Goal: Task Accomplishment & Management: Manage account settings

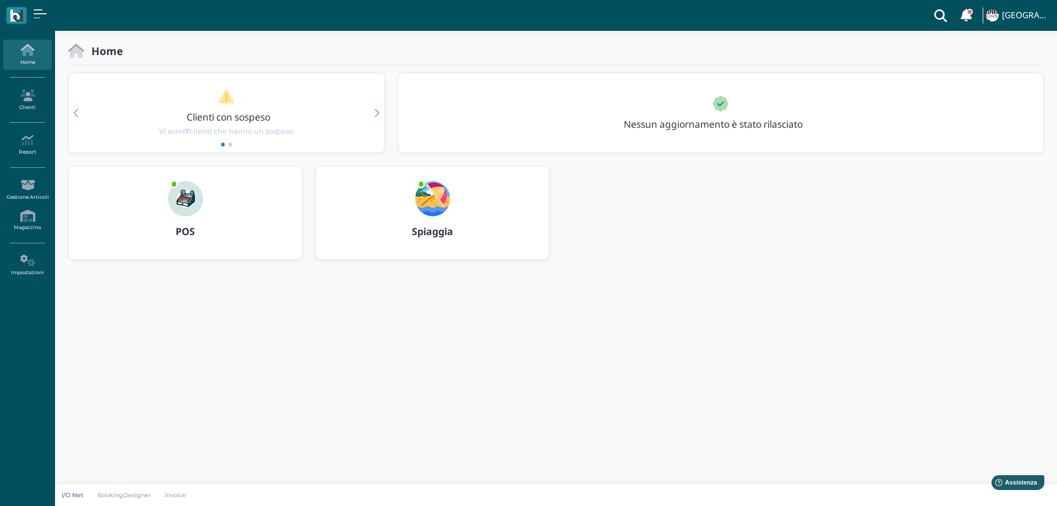
drag, startPoint x: 0, startPoint y: 0, endPoint x: 438, endPoint y: 198, distance: 480.3
click at [438, 198] on img at bounding box center [432, 198] width 35 height 35
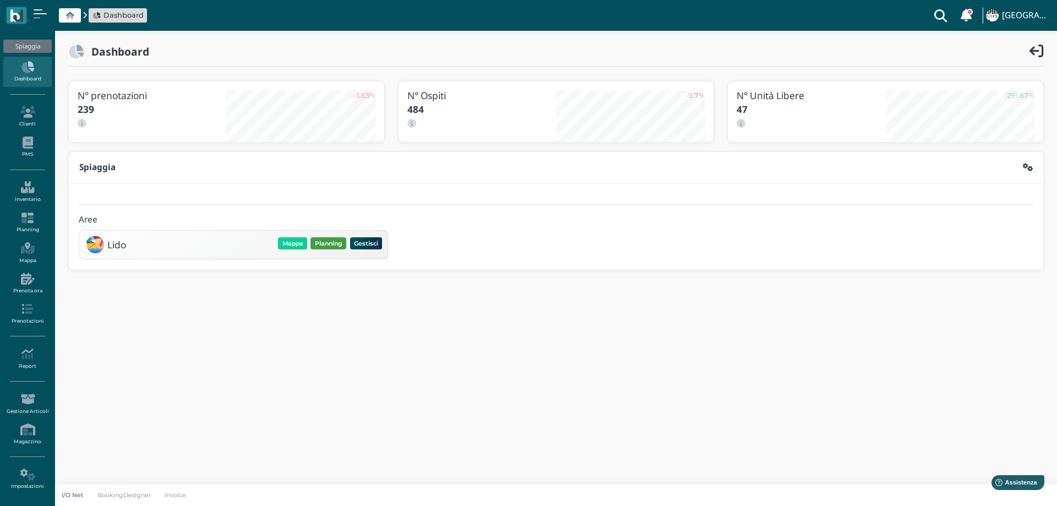
click at [324, 238] on button "Planning" at bounding box center [329, 243] width 36 height 12
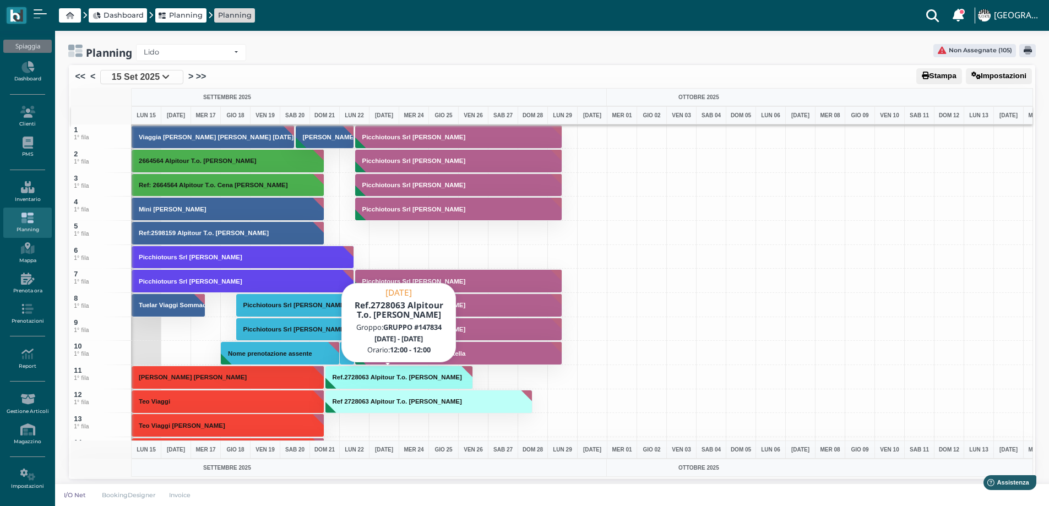
click at [390, 382] on button "Ref.2728063 Alpitour T.o. [PERSON_NAME]" at bounding box center [399, 378] width 148 height 24
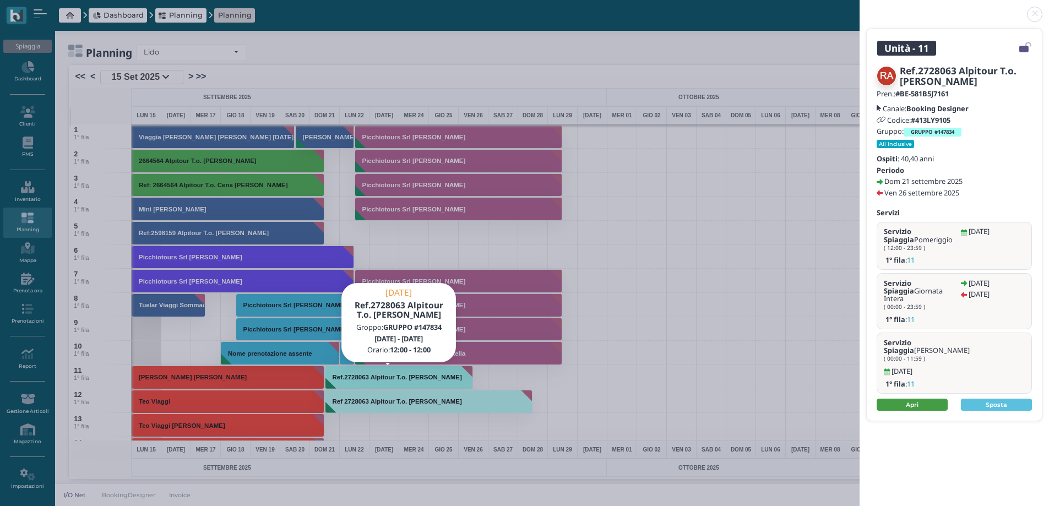
click at [909, 399] on link "Apri" at bounding box center [912, 405] width 71 height 12
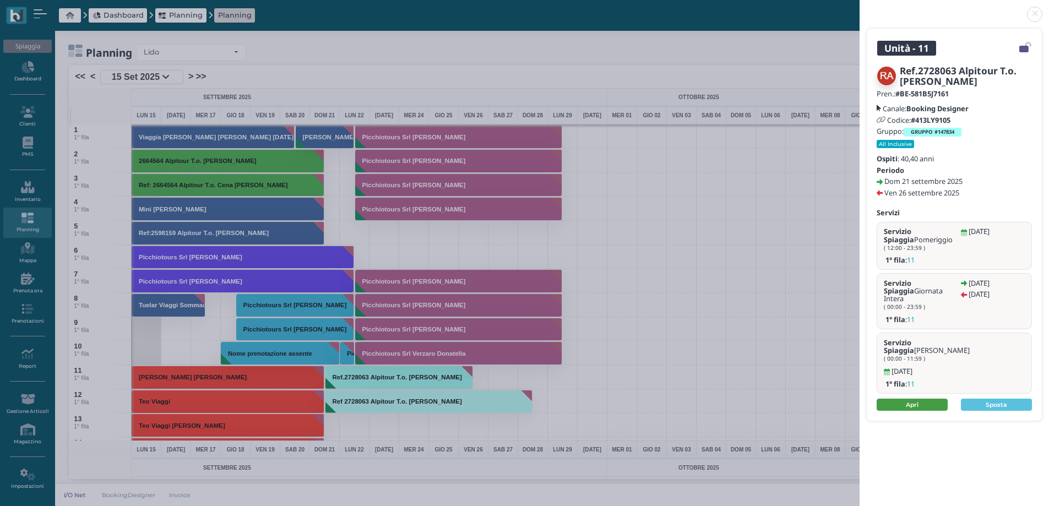
click at [928, 399] on link "Apri" at bounding box center [912, 405] width 71 height 12
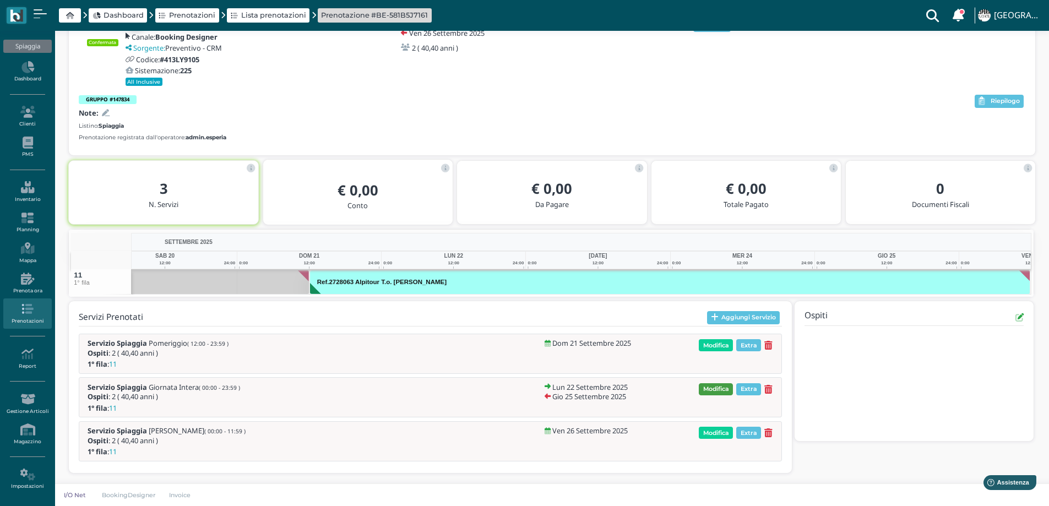
click at [717, 390] on span "Modifica" at bounding box center [716, 389] width 34 height 12
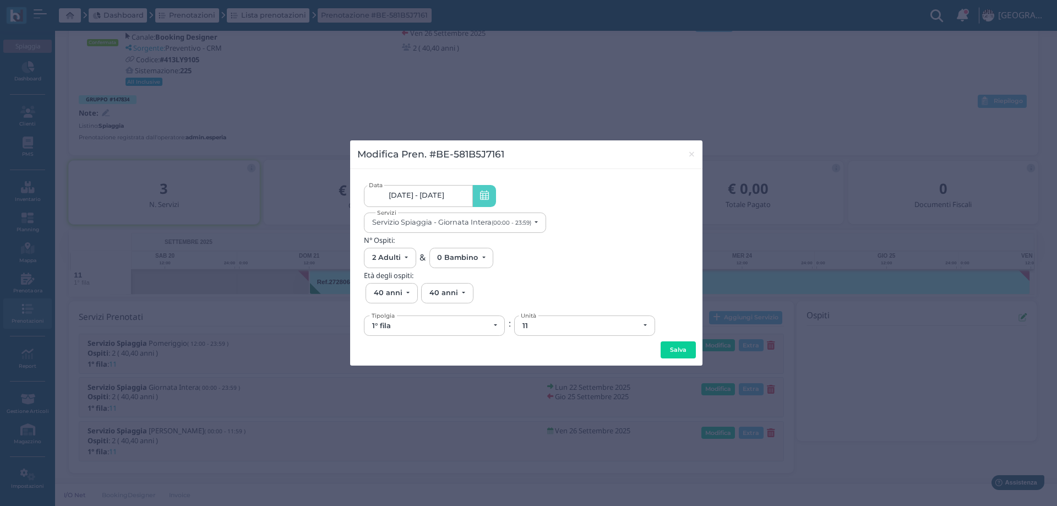
click at [464, 202] on link "22/09/25 - 25/09/25" at bounding box center [418, 196] width 108 height 22
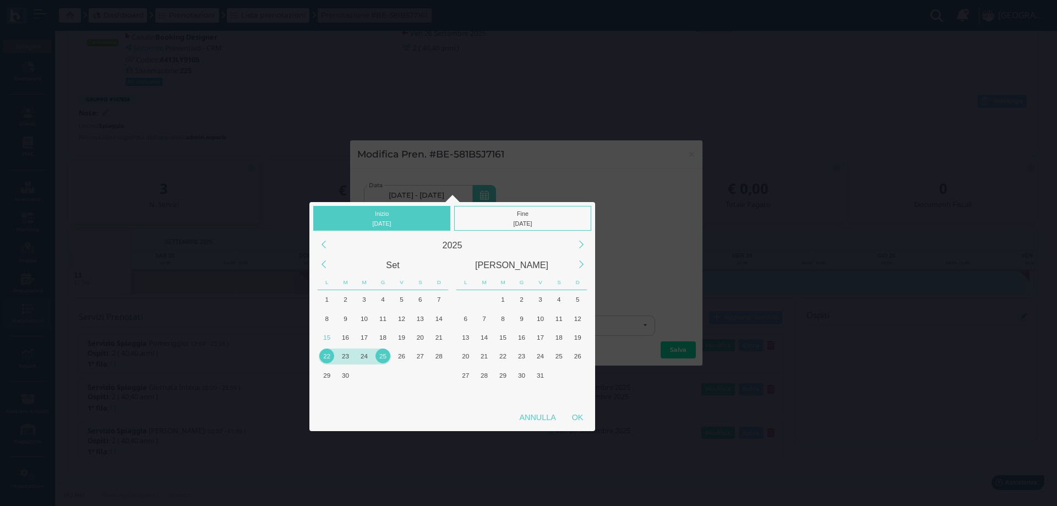
click at [320, 361] on div "22" at bounding box center [327, 356] width 19 height 19
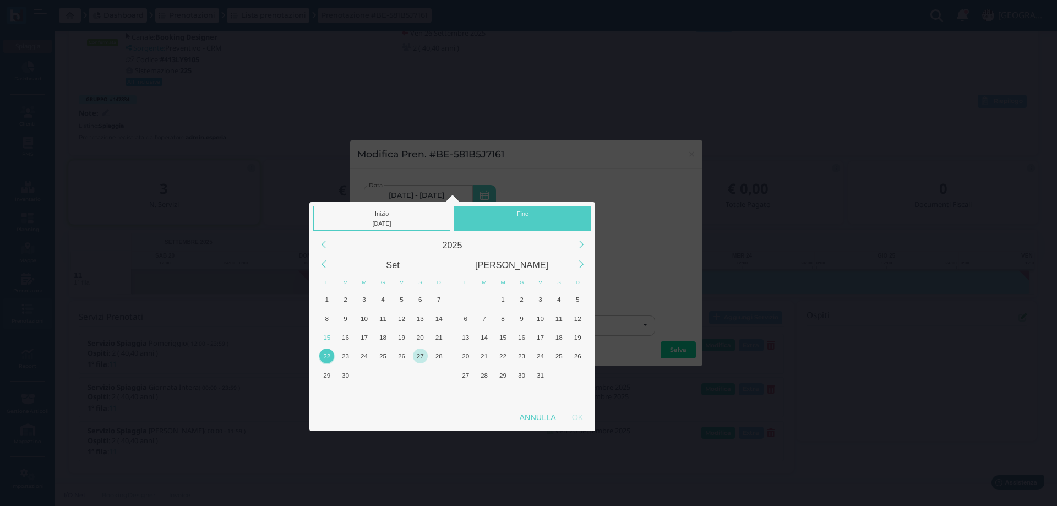
click at [421, 356] on div "27" at bounding box center [420, 356] width 15 height 15
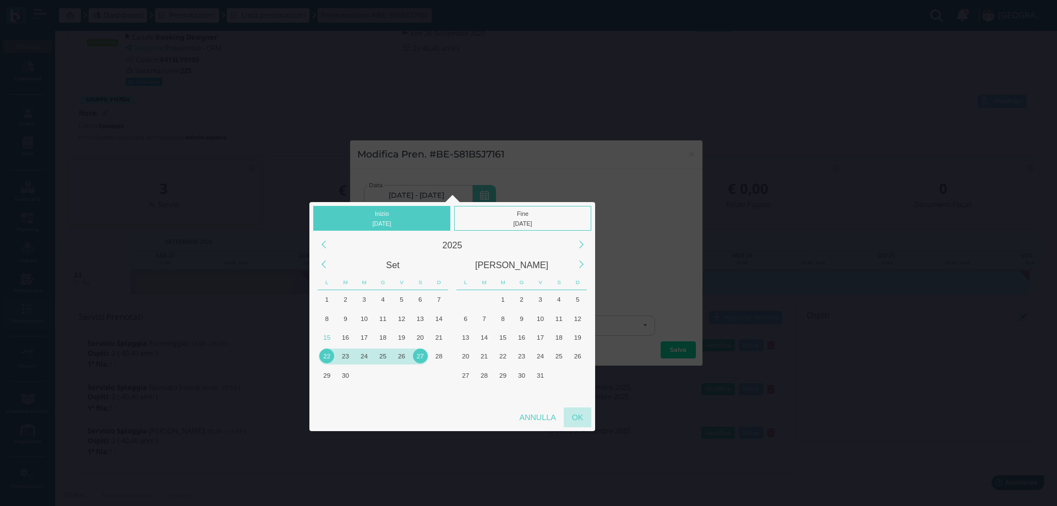
click at [574, 418] on div "OK" at bounding box center [578, 417] width 28 height 20
type input "[DATE] - [DATE]"
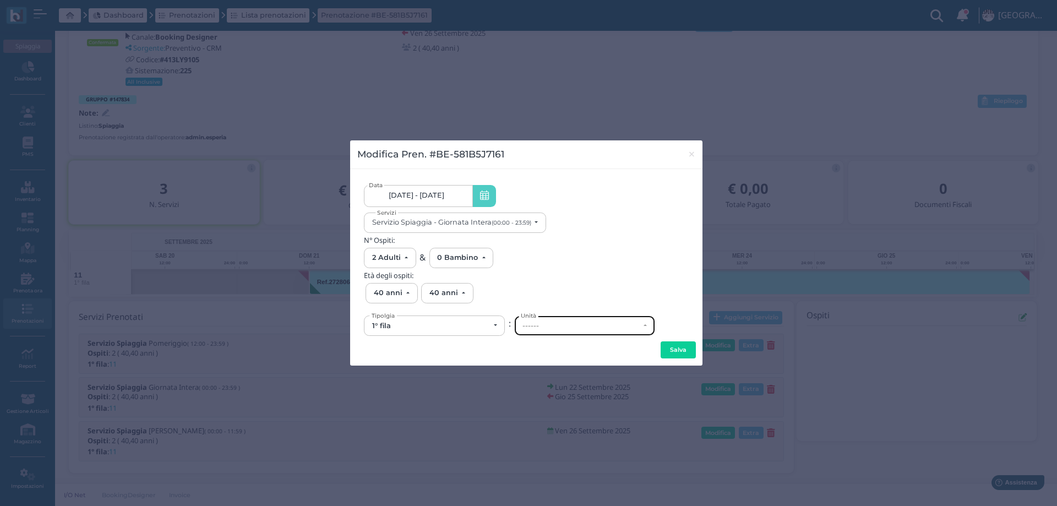
click at [574, 325] on div "------" at bounding box center [581, 326] width 117 height 9
click at [690, 155] on span "×" at bounding box center [692, 154] width 8 height 14
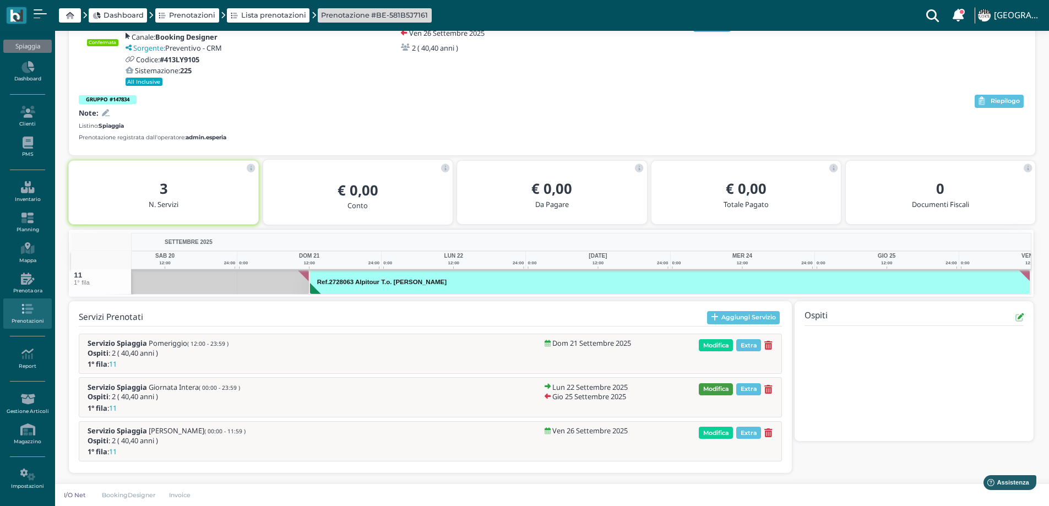
click at [722, 389] on span "Modifica" at bounding box center [716, 389] width 34 height 12
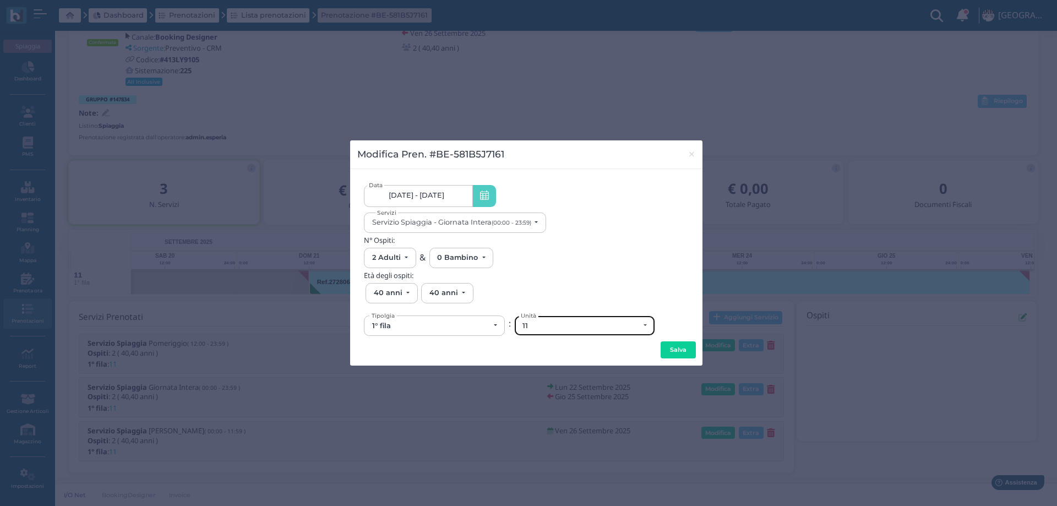
click at [545, 327] on div "11" at bounding box center [581, 326] width 117 height 9
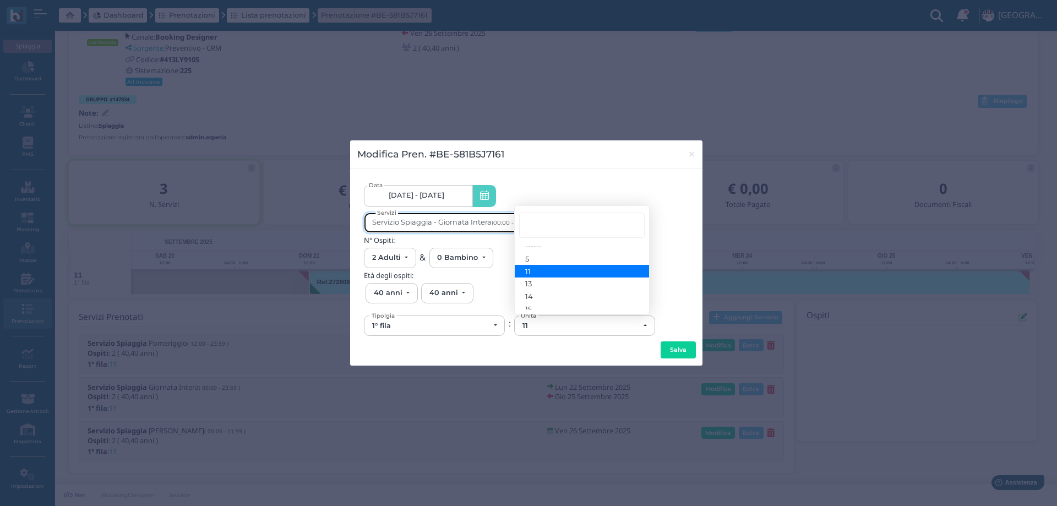
click at [459, 221] on div "Servizio Spiaggia - Giornata Intera (00:00 - 23:59)" at bounding box center [451, 222] width 159 height 8
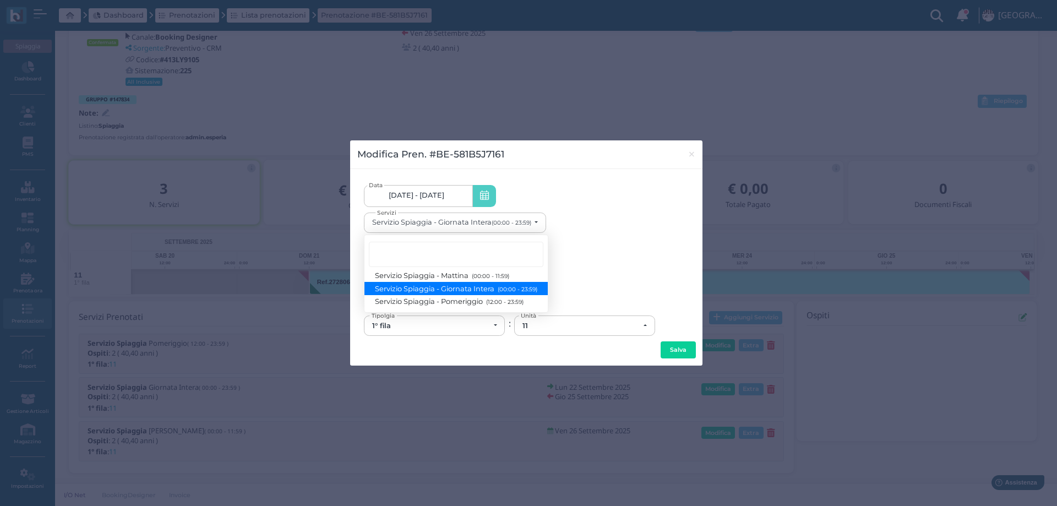
click at [442, 192] on span "22/09/25 - 25/09/25" at bounding box center [417, 195] width 56 height 9
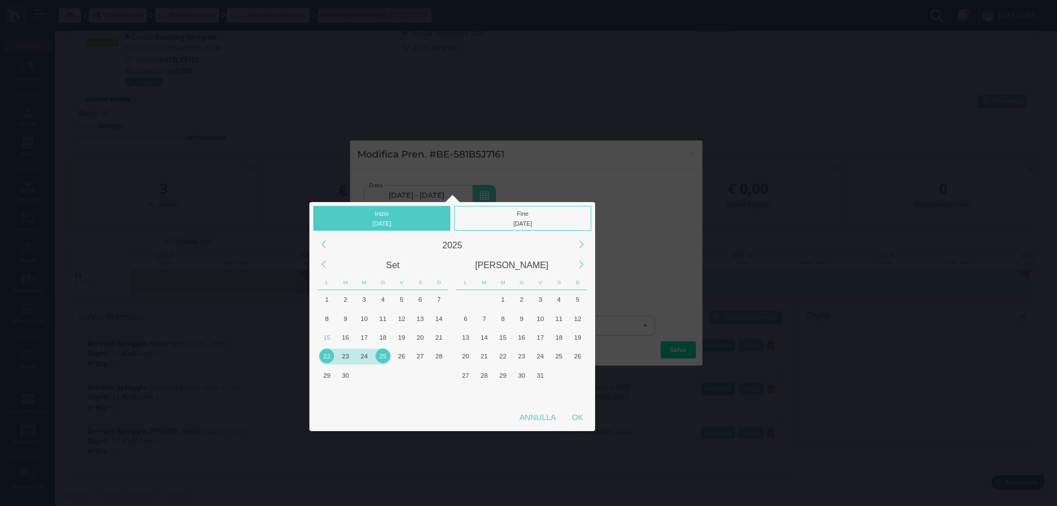
click at [331, 356] on div "22" at bounding box center [326, 356] width 15 height 15
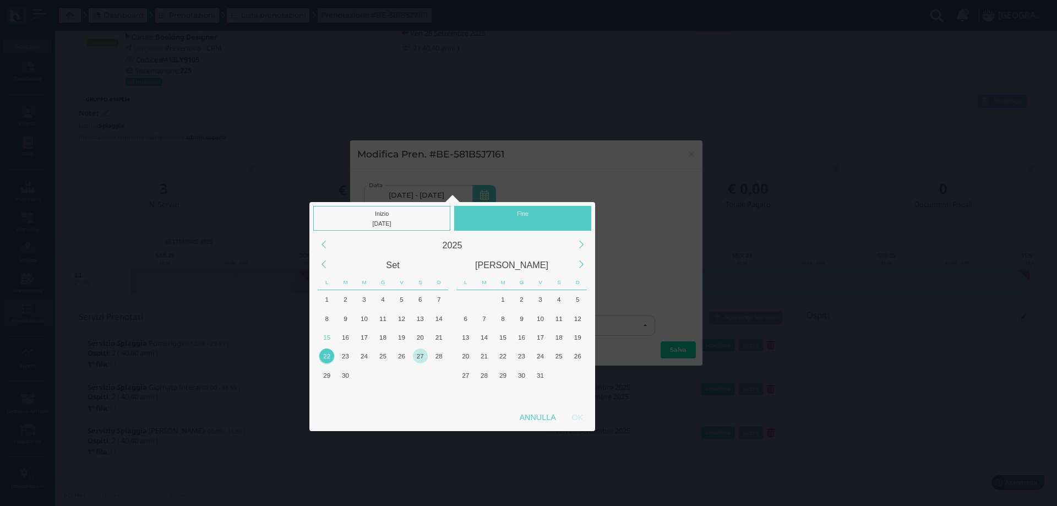
click at [418, 358] on div "27" at bounding box center [420, 356] width 15 height 15
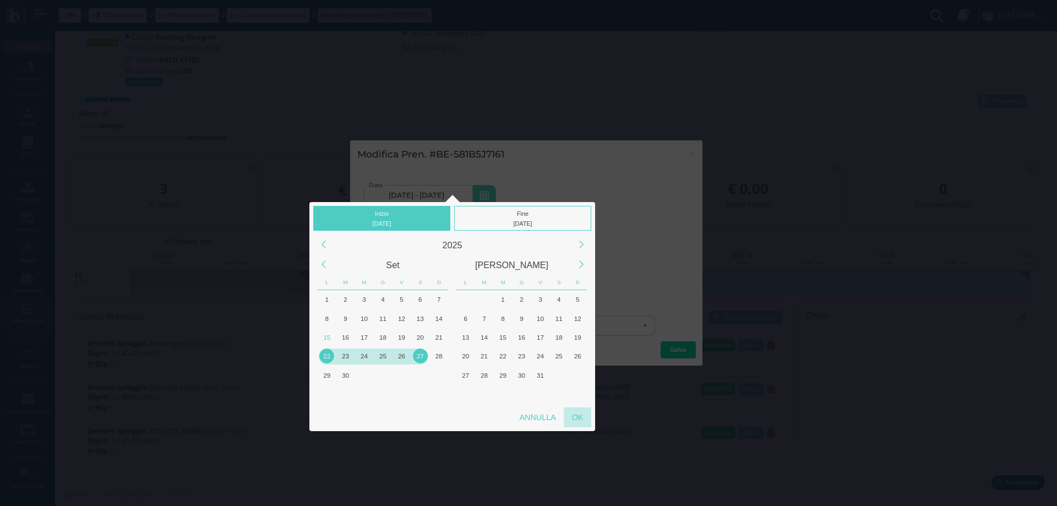
click at [578, 415] on div "OK" at bounding box center [578, 417] width 28 height 20
type input "22/09/2025 - 27/09/2025"
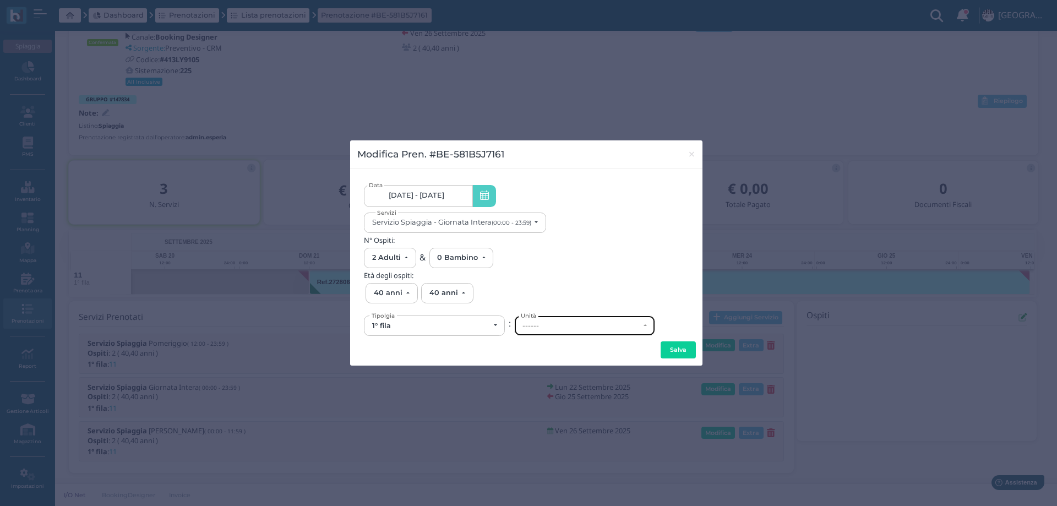
scroll to position [0, 0]
click at [551, 326] on div "------" at bounding box center [581, 326] width 117 height 9
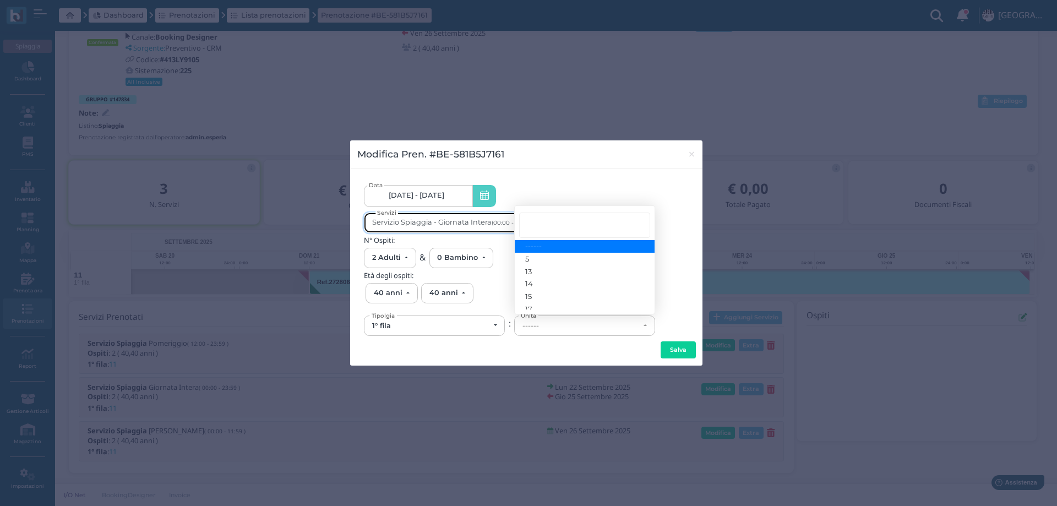
click at [452, 225] on div "Servizio Spiaggia - Giornata Intera (00:00 - 23:59)" at bounding box center [451, 222] width 159 height 8
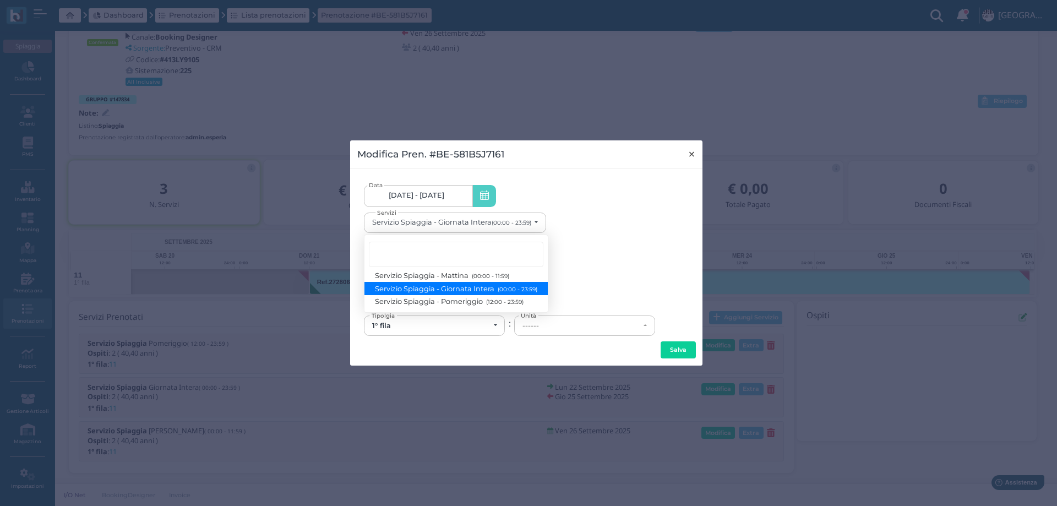
click at [693, 154] on span "×" at bounding box center [692, 154] width 8 height 14
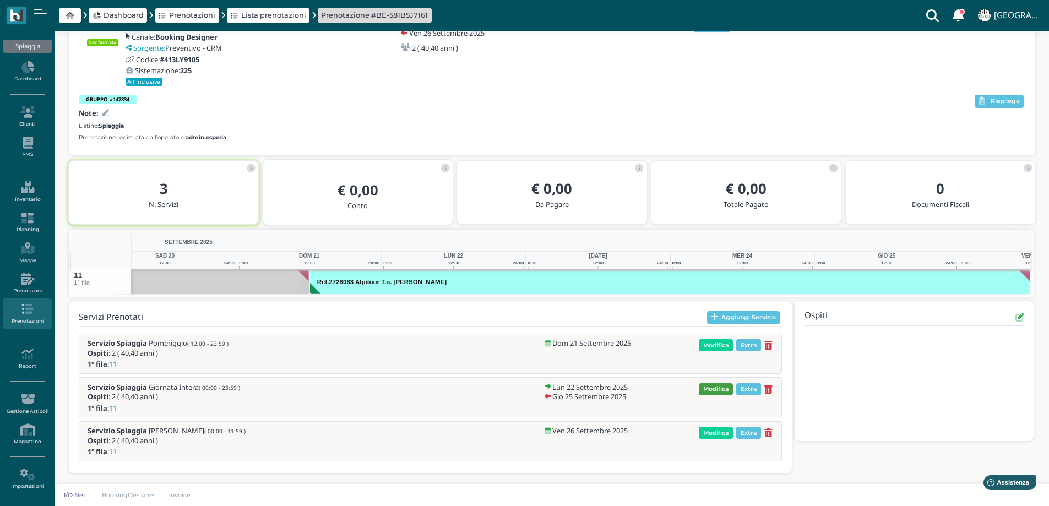
click at [707, 390] on span "Modifica" at bounding box center [716, 389] width 34 height 12
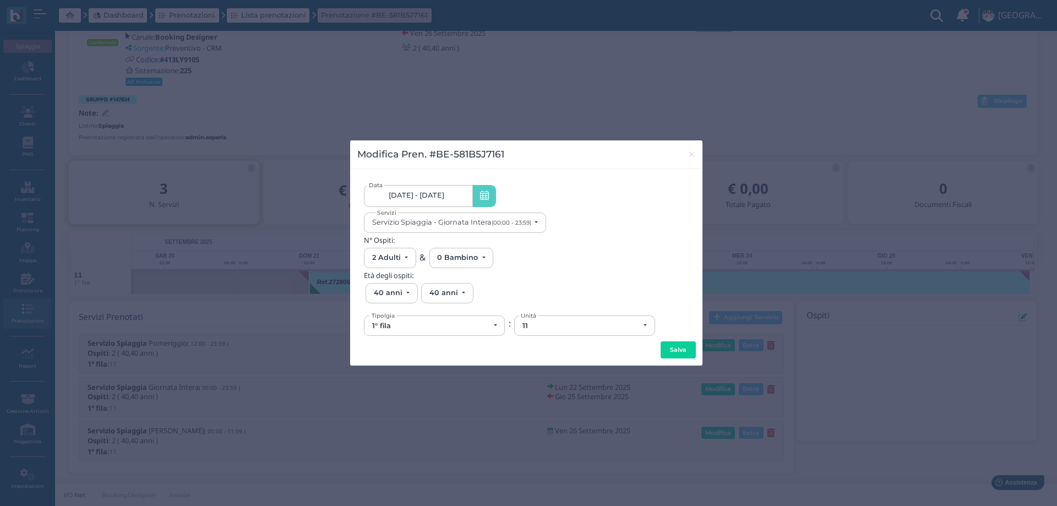
click at [456, 199] on link "22/09/25 - 25/09/25" at bounding box center [418, 196] width 108 height 22
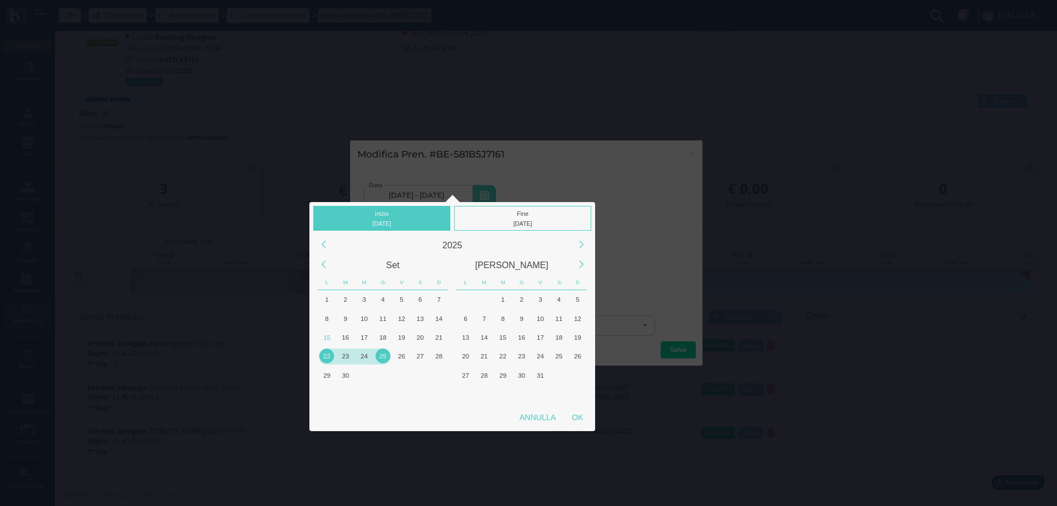
click at [329, 357] on div "22" at bounding box center [326, 356] width 15 height 15
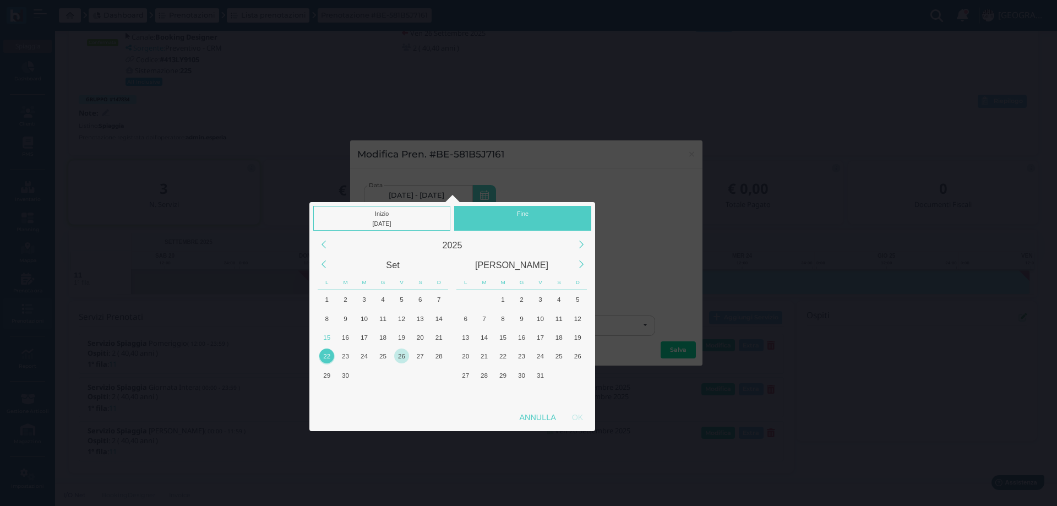
click at [402, 355] on div "26" at bounding box center [401, 356] width 15 height 15
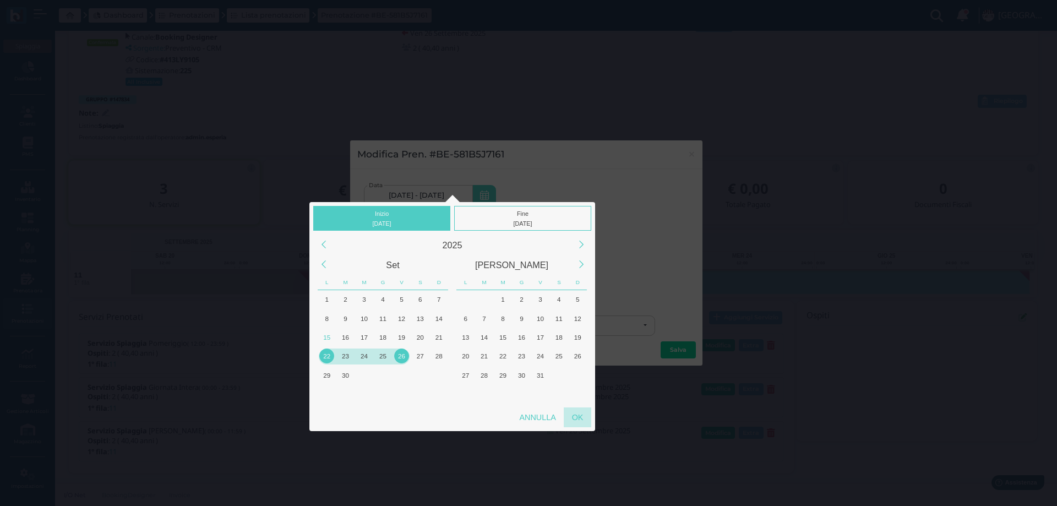
click at [576, 415] on div "OK" at bounding box center [578, 417] width 28 height 20
type input "22/09/2025 - 26/09/2025"
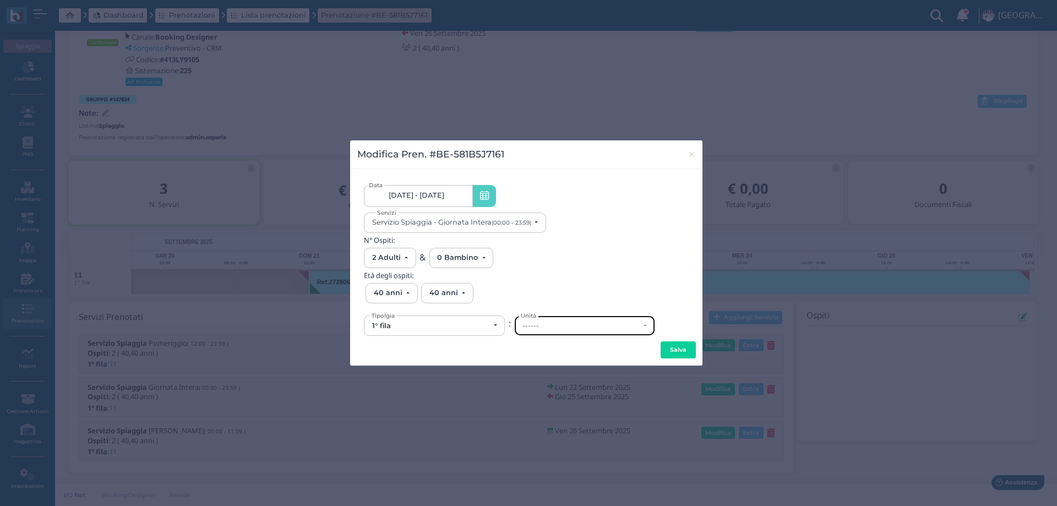
click at [547, 327] on div "------" at bounding box center [581, 326] width 117 height 9
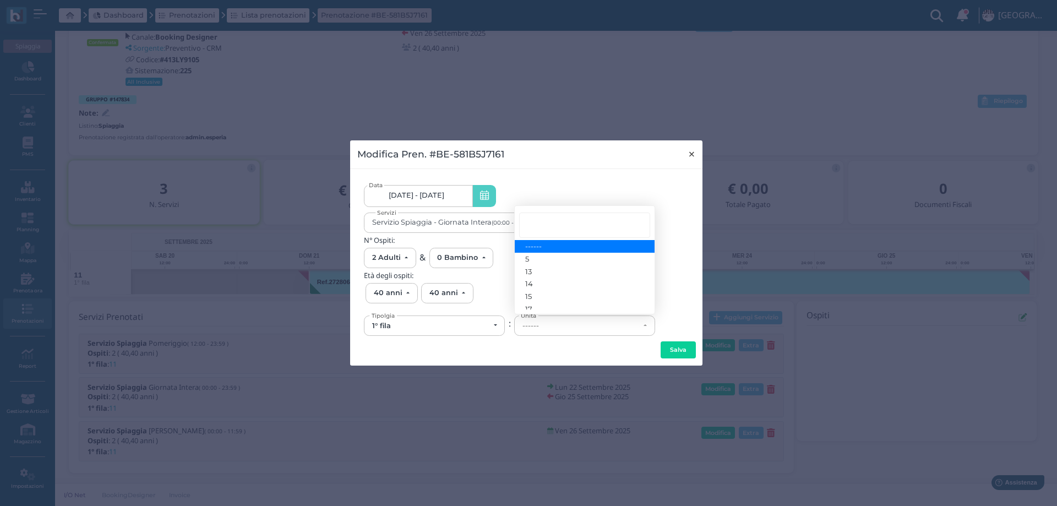
click at [688, 154] on span "×" at bounding box center [692, 154] width 8 height 14
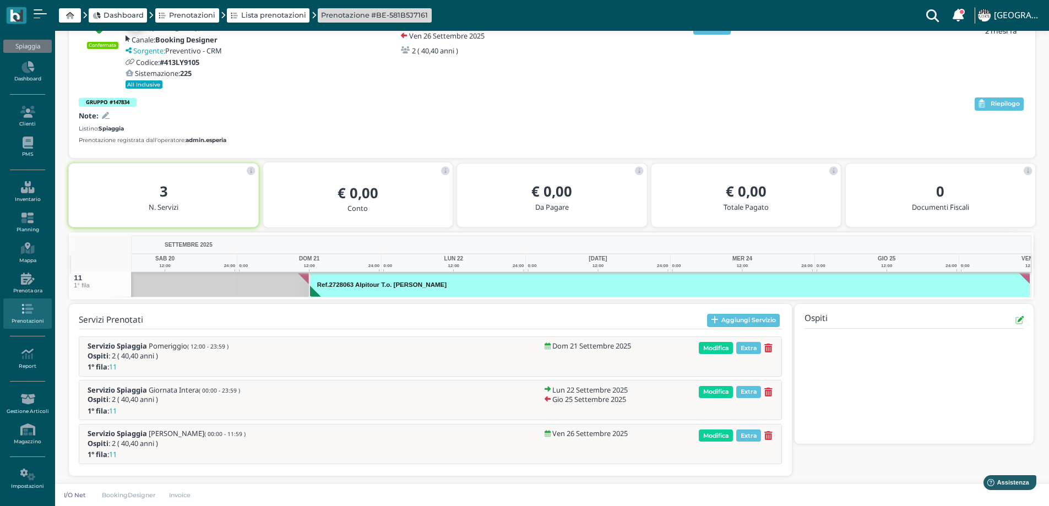
scroll to position [77, 0]
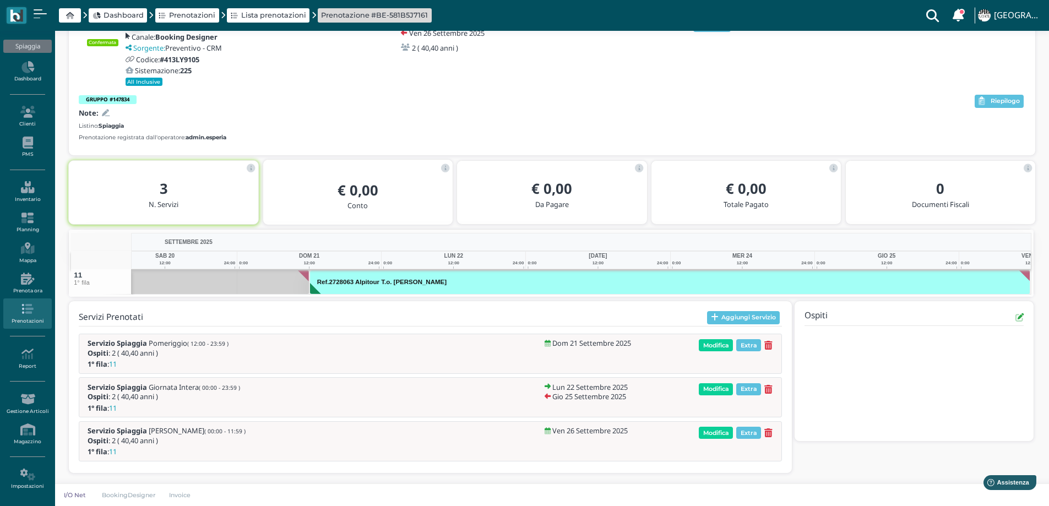
click at [766, 428] on icon at bounding box center [768, 432] width 8 height 9
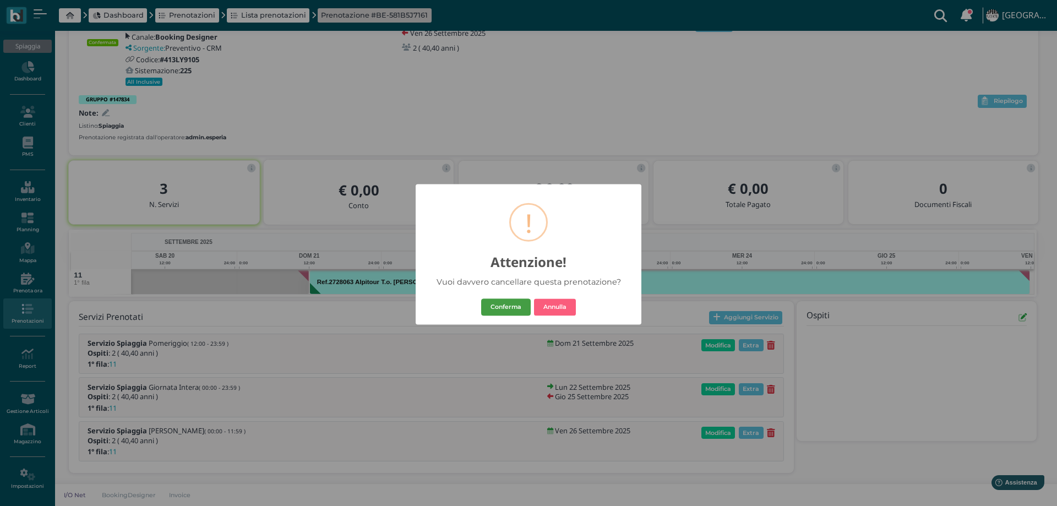
click at [501, 309] on button "Conferma" at bounding box center [506, 307] width 50 height 18
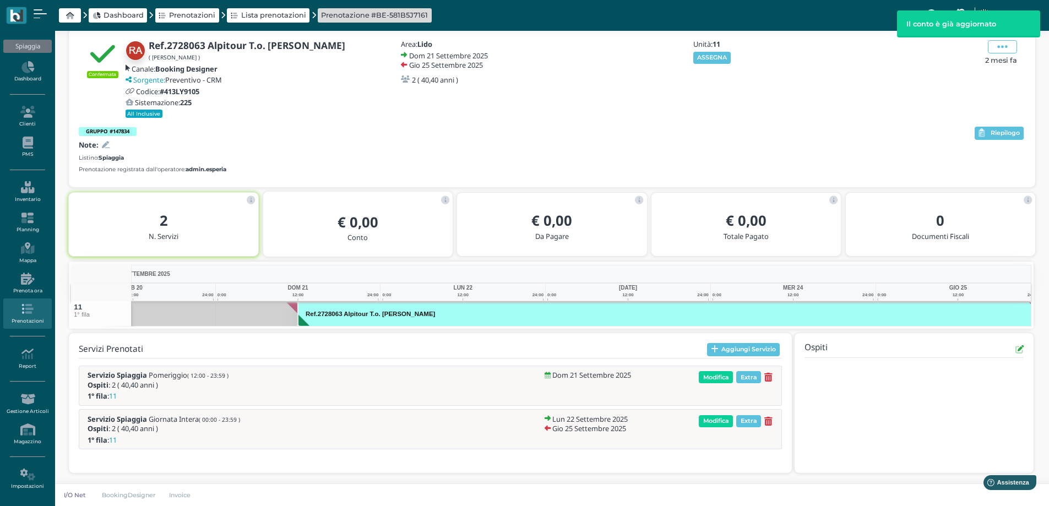
scroll to position [0, 90]
click at [767, 419] on icon at bounding box center [768, 421] width 8 height 9
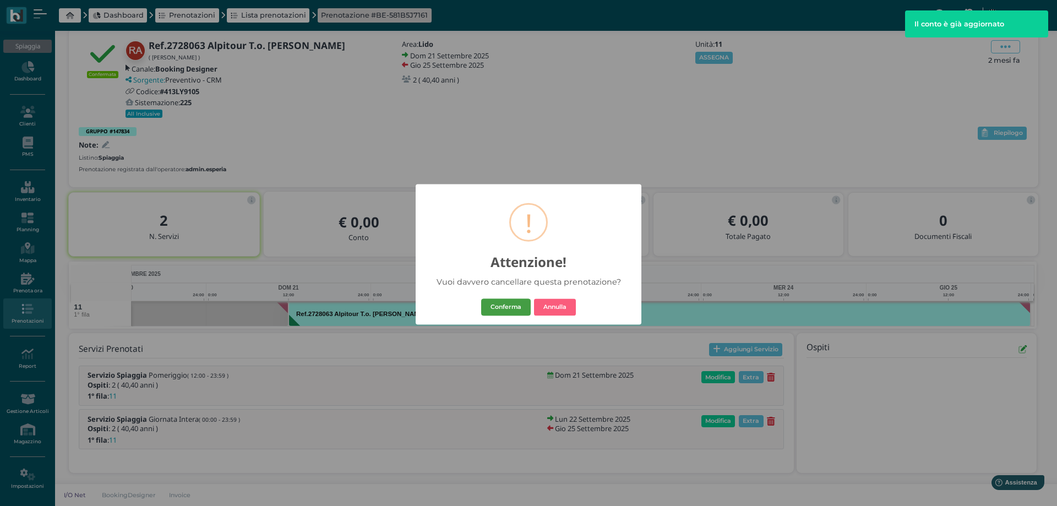
drag, startPoint x: 514, startPoint y: 307, endPoint x: 780, endPoint y: 422, distance: 289.0
click at [515, 308] on button "Conferma" at bounding box center [506, 307] width 50 height 18
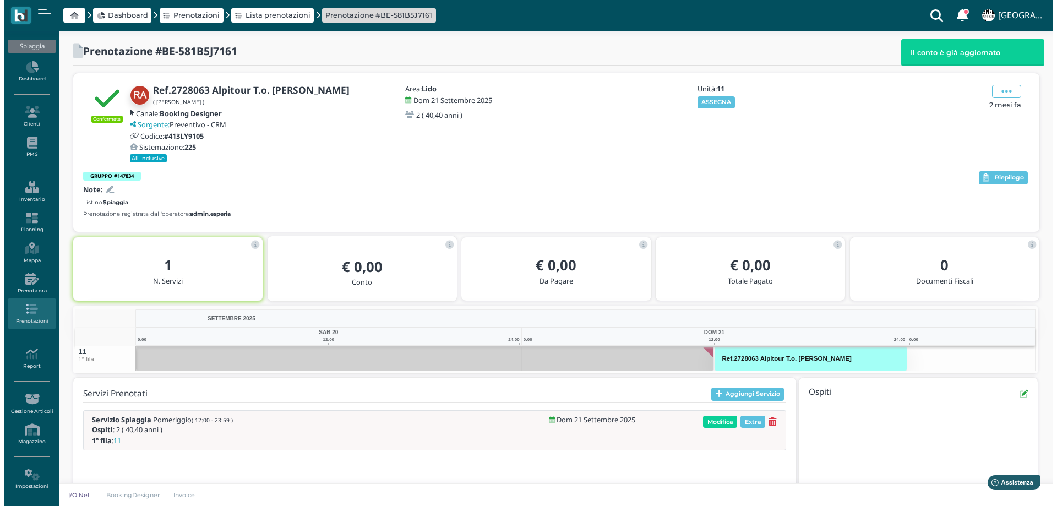
scroll to position [45, 0]
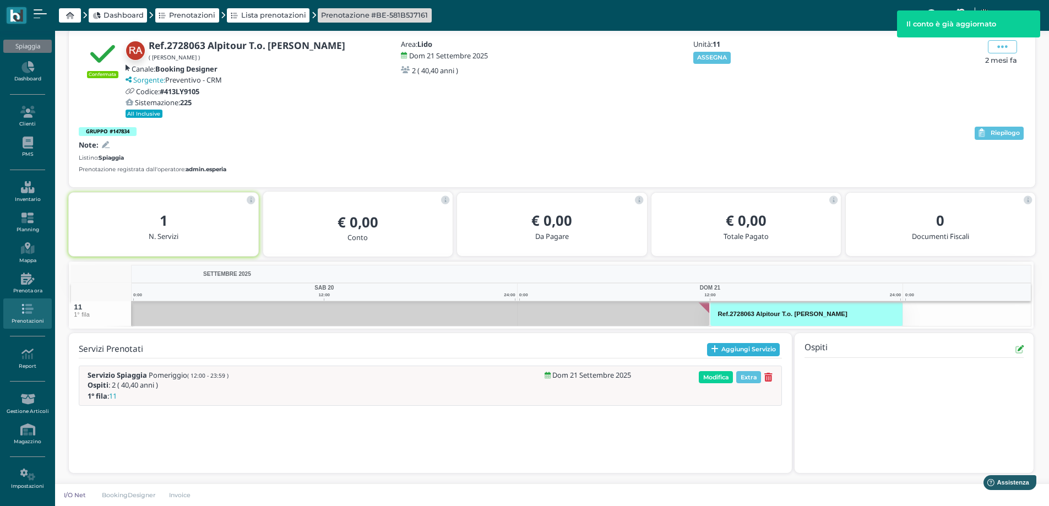
click at [719, 355] on button "Aggiungi Servizio" at bounding box center [743, 349] width 73 height 13
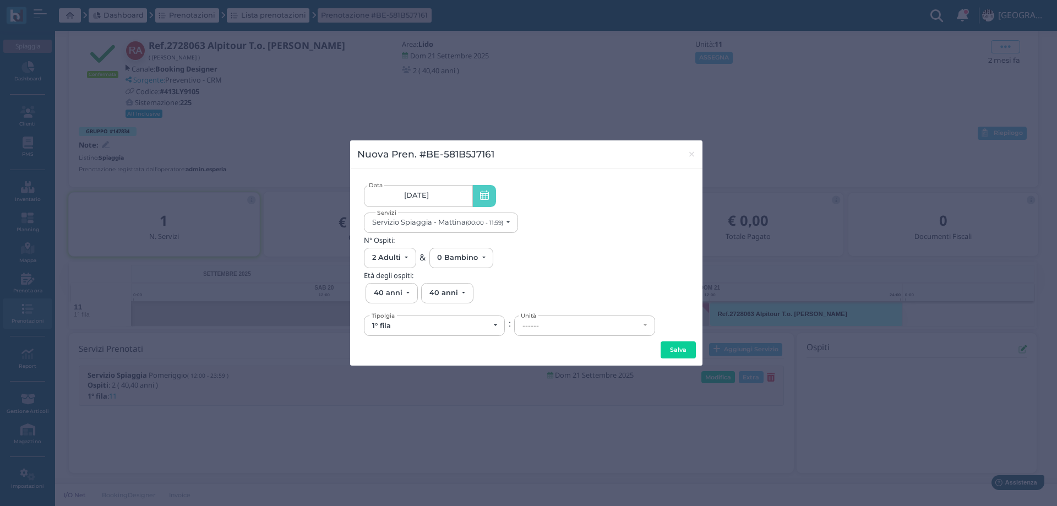
click at [431, 199] on link "21/09/25" at bounding box center [418, 196] width 108 height 22
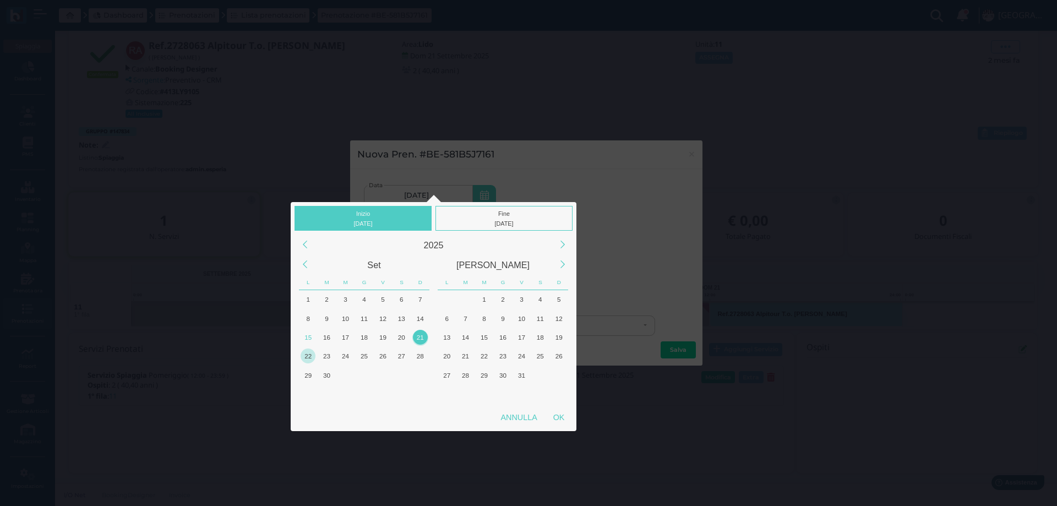
click at [308, 351] on div "22" at bounding box center [308, 356] width 15 height 15
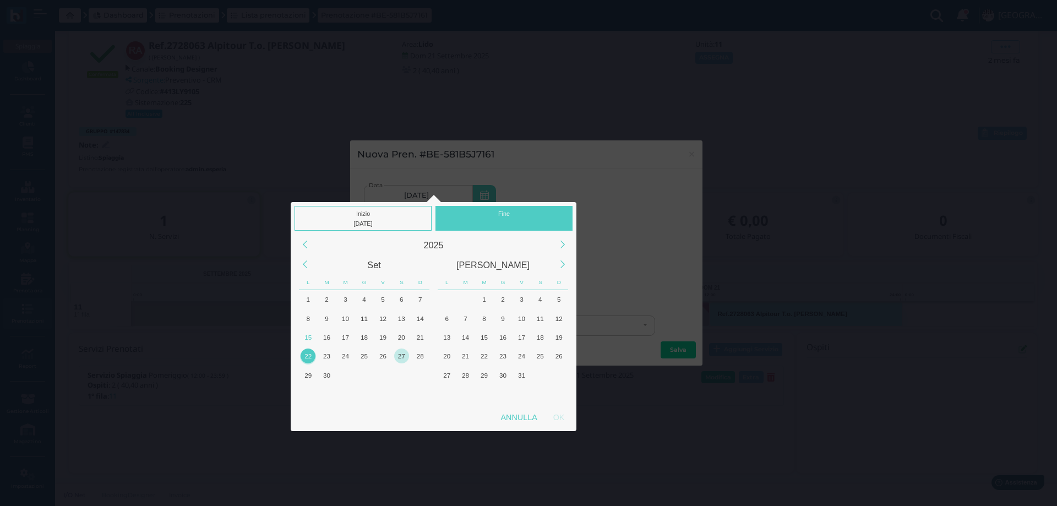
click at [399, 358] on div "27" at bounding box center [401, 356] width 15 height 15
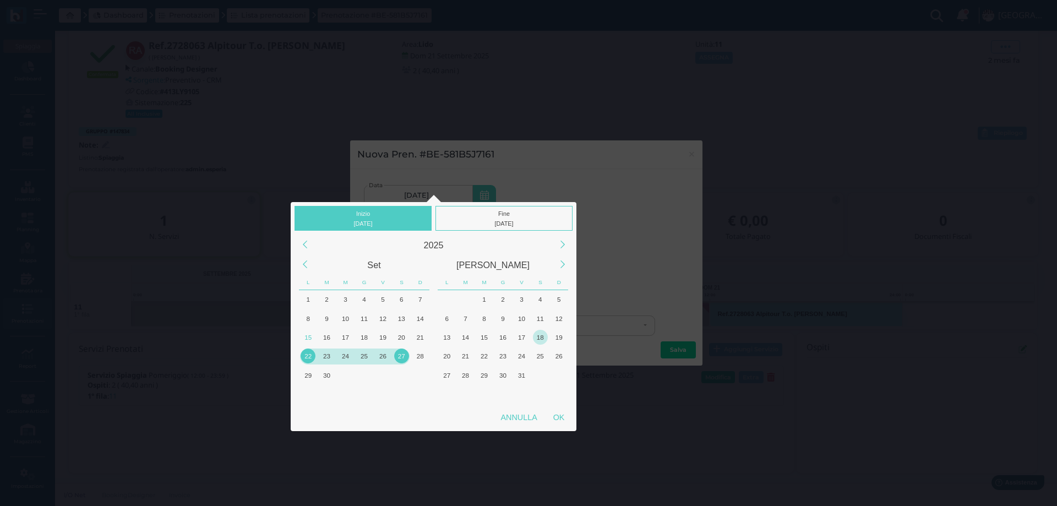
drag, startPoint x: 564, startPoint y: 416, endPoint x: 528, endPoint y: 341, distance: 83.2
click at [563, 416] on div "OK" at bounding box center [559, 417] width 28 height 20
type input "22/09/2025 - 27/09/2025"
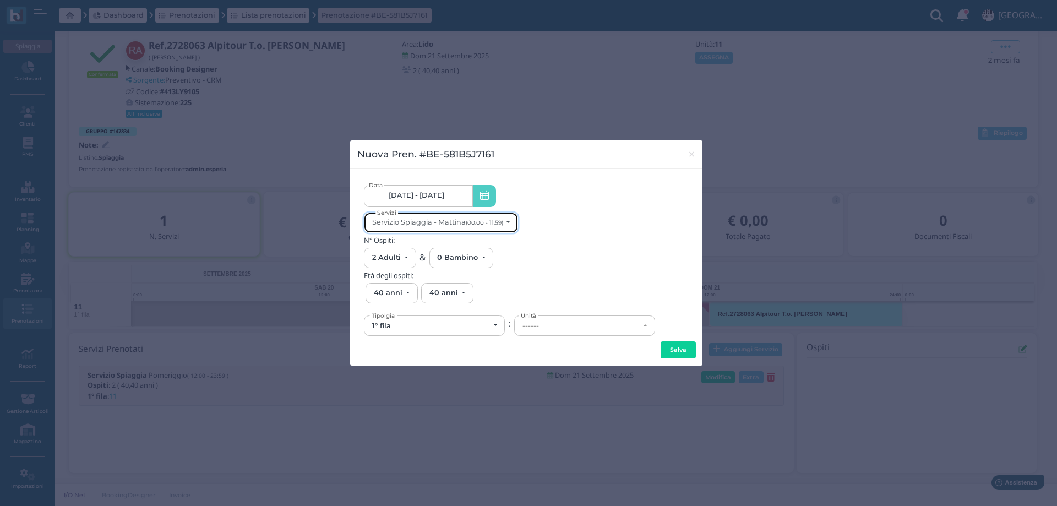
scroll to position [0, 0]
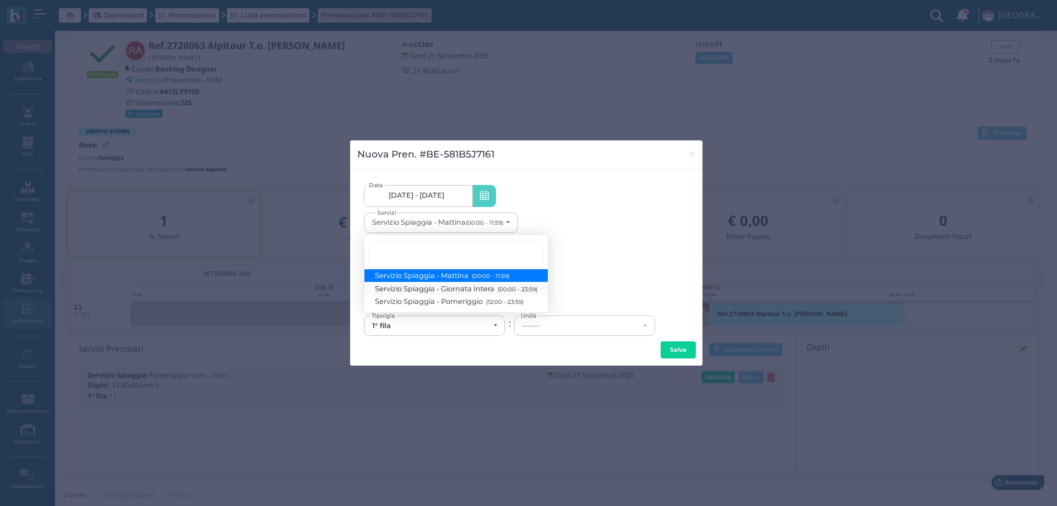
click at [451, 290] on span "Servizio Spiaggia - Giornata Intera (00:00 - 23:59)" at bounding box center [457, 288] width 162 height 9
select select "1368"
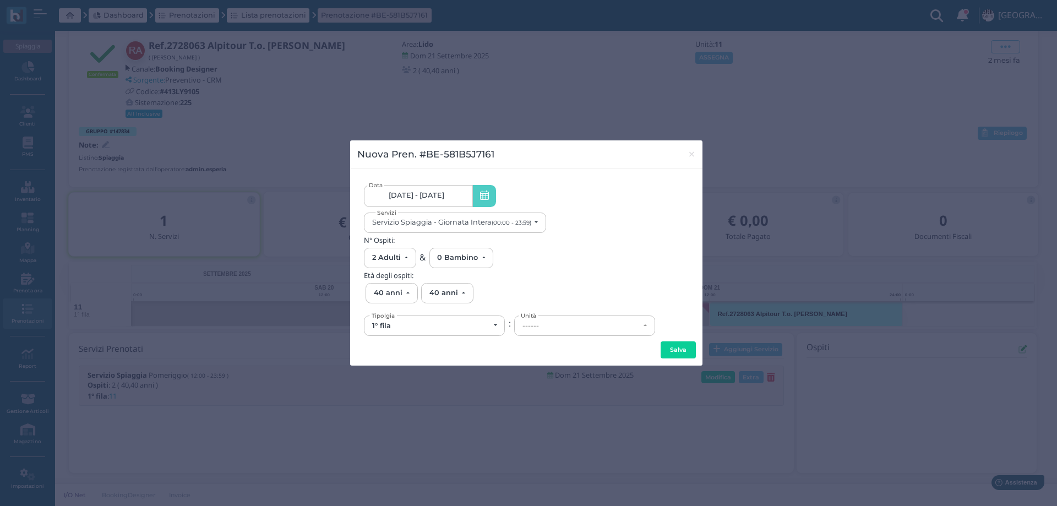
click at [573, 331] on div "------" at bounding box center [585, 325] width 140 height 19
click at [538, 270] on link "11" at bounding box center [585, 271] width 140 height 13
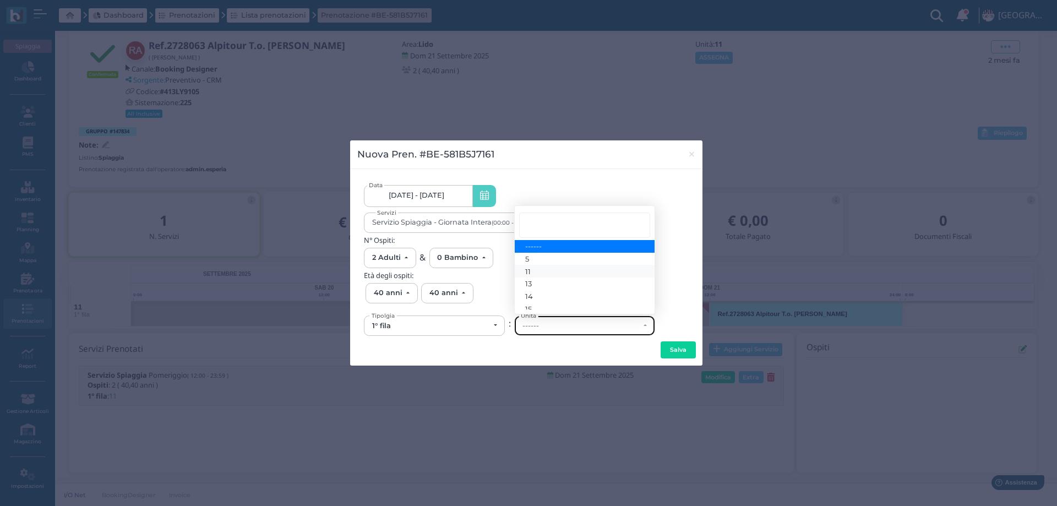
select select "6135"
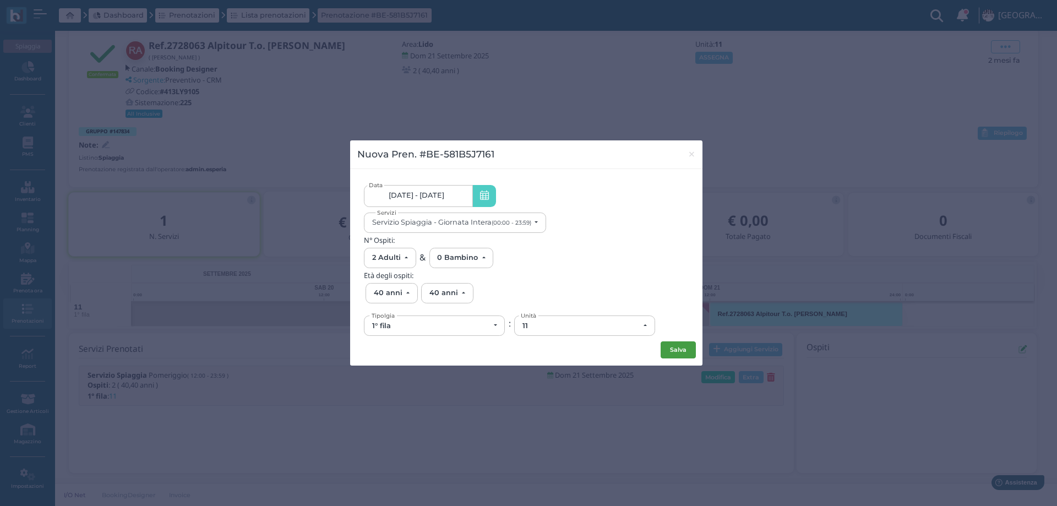
click at [695, 354] on button "Salva" at bounding box center [678, 350] width 35 height 18
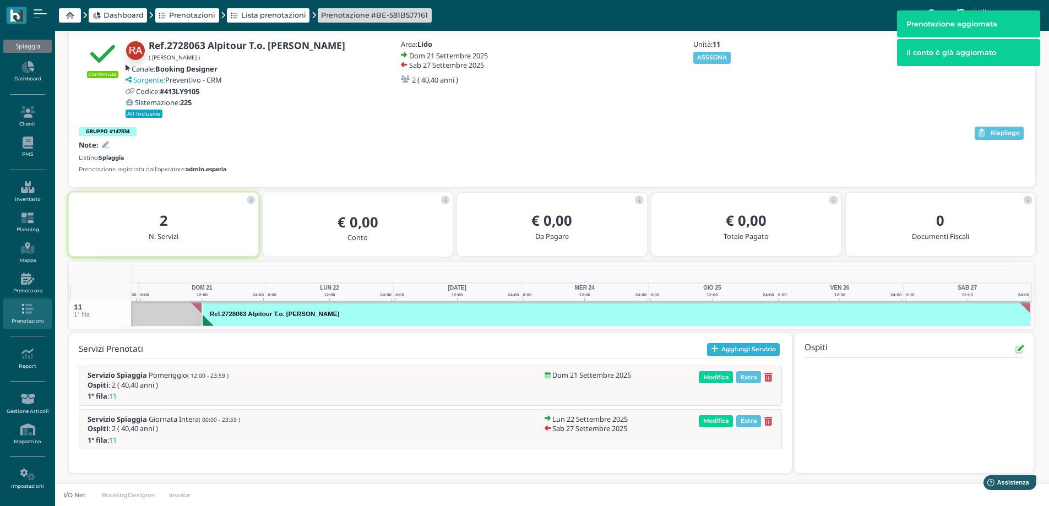
click at [728, 349] on button "Aggiungi Servizio" at bounding box center [743, 349] width 73 height 13
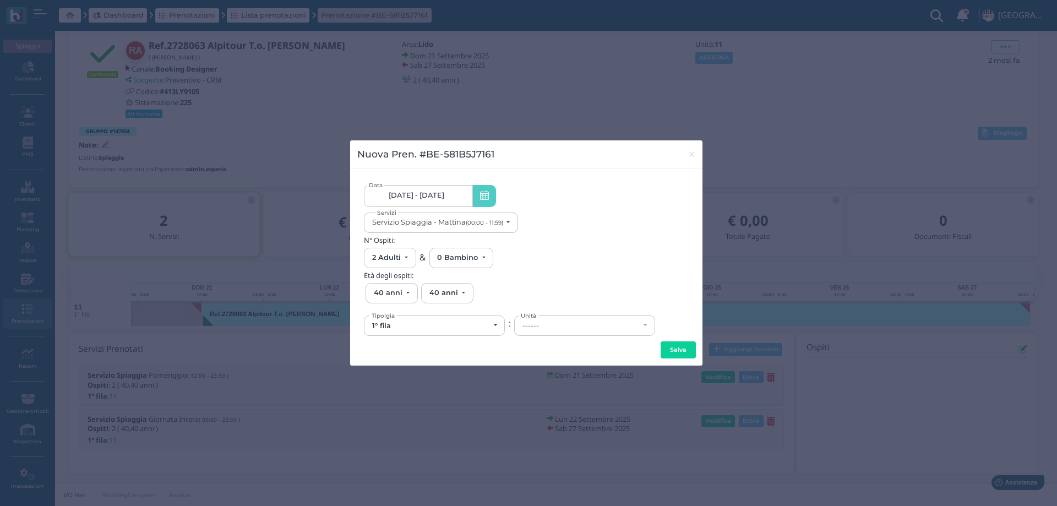
click at [438, 199] on span "21/09/25 - 27/09/25" at bounding box center [417, 195] width 56 height 9
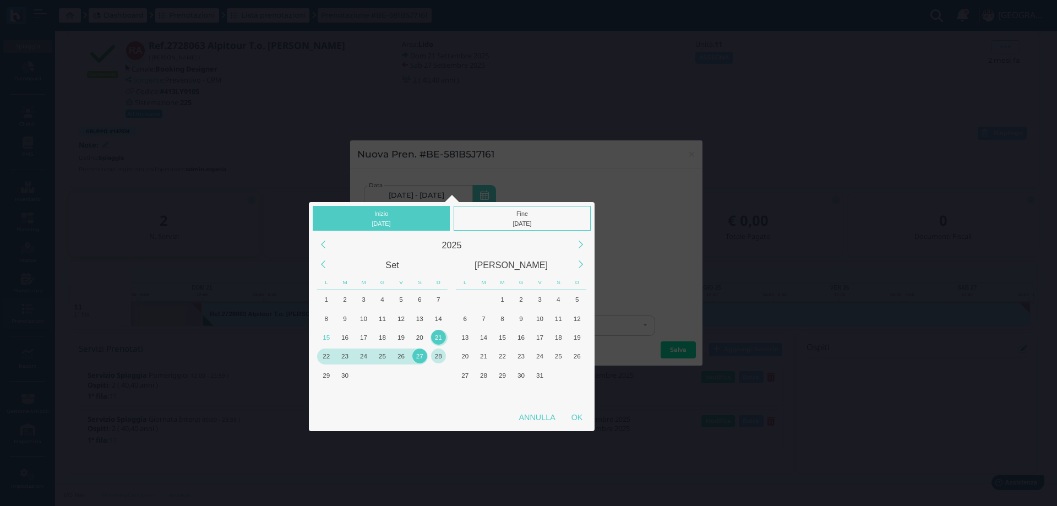
click at [438, 355] on div "28" at bounding box center [438, 356] width 15 height 15
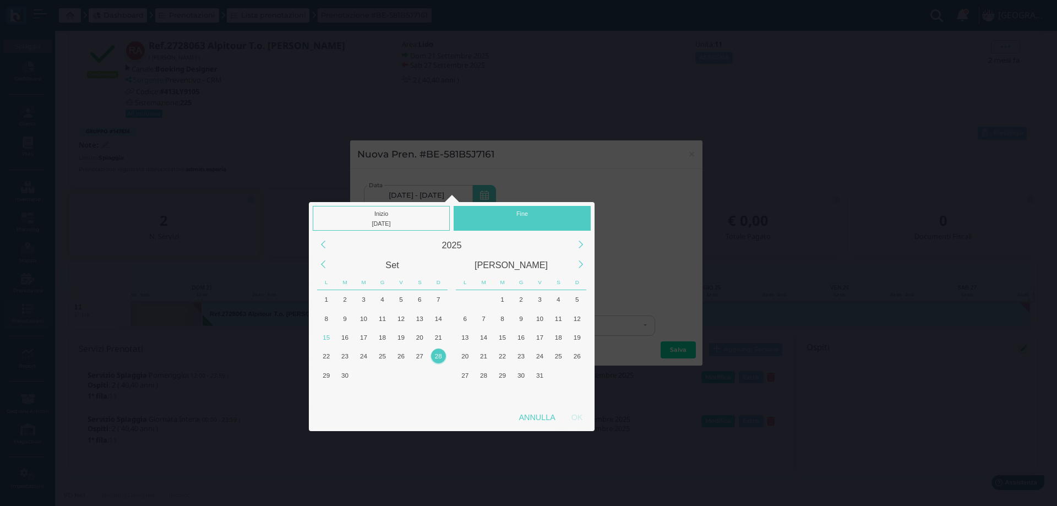
click at [438, 355] on div "28" at bounding box center [438, 356] width 15 height 15
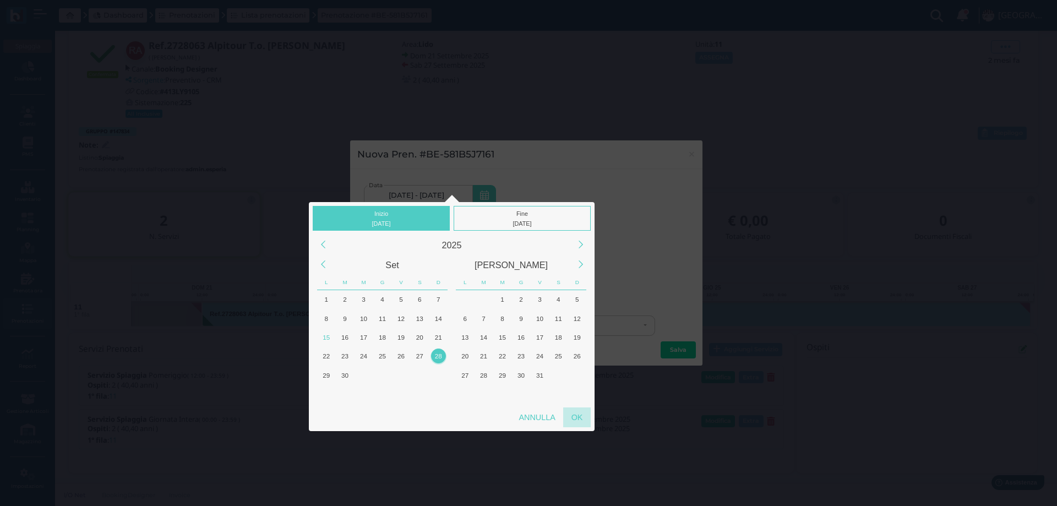
click at [568, 421] on div "OK" at bounding box center [577, 417] width 28 height 20
type input "28/09/2025 - 28/09/2025"
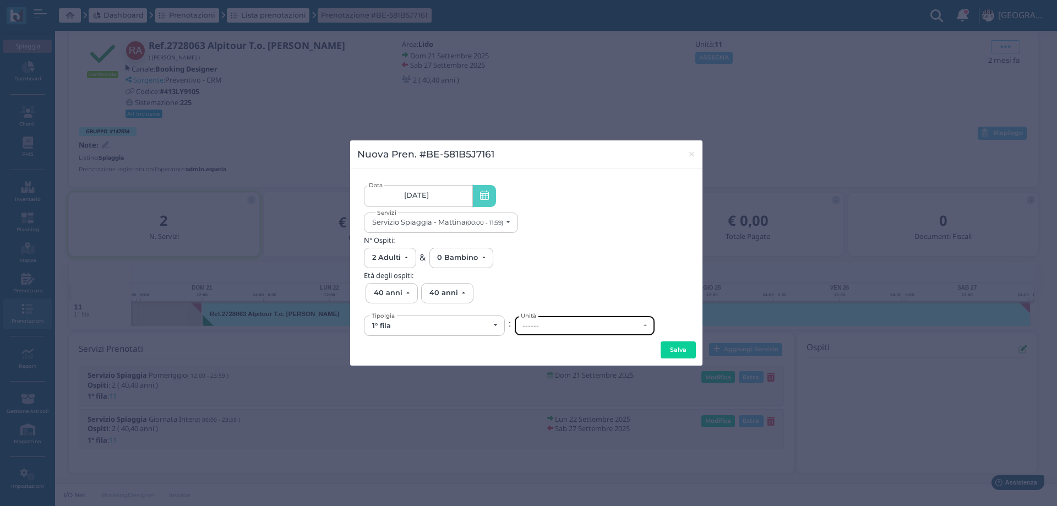
click at [537, 335] on div "------" at bounding box center [585, 325] width 140 height 19
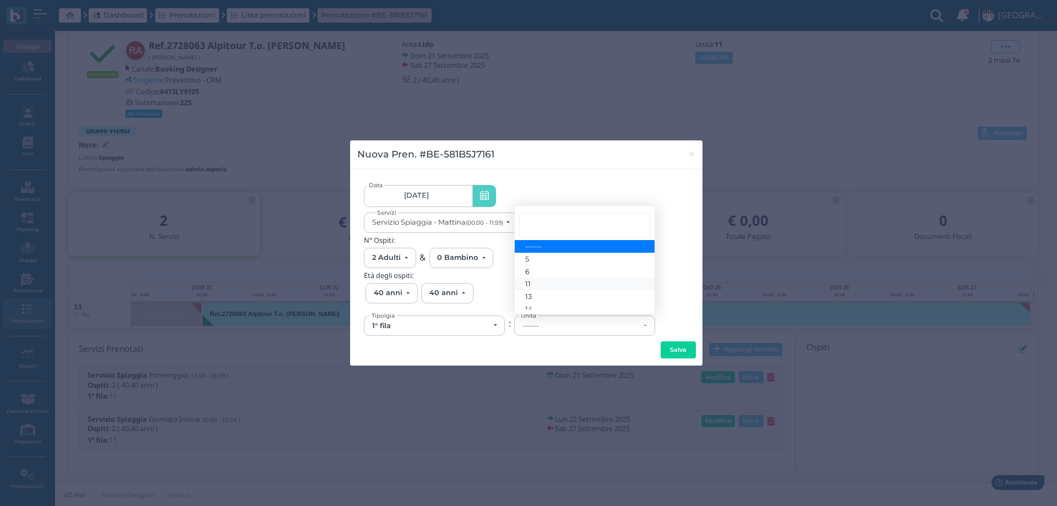
click at [531, 282] on link "11" at bounding box center [585, 283] width 140 height 13
select select "6135"
click at [667, 342] on button "Salva" at bounding box center [678, 350] width 35 height 18
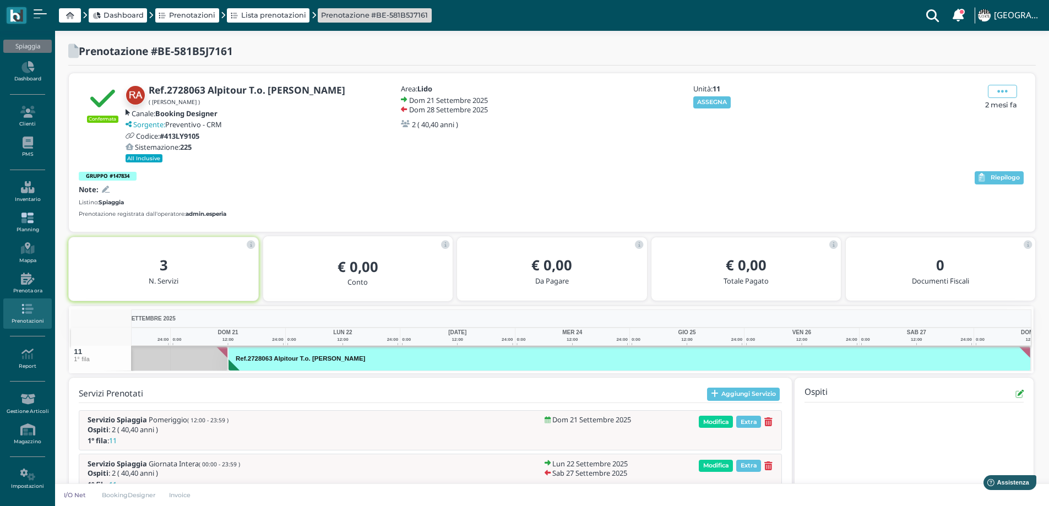
click at [33, 221] on icon at bounding box center [27, 218] width 48 height 12
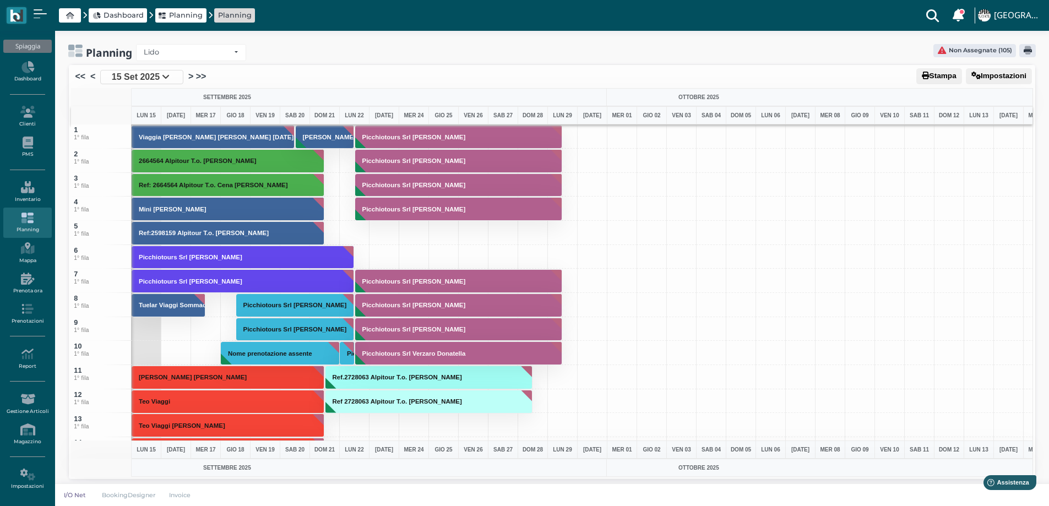
scroll to position [2, 0]
